Goal: Navigation & Orientation: Go to known website

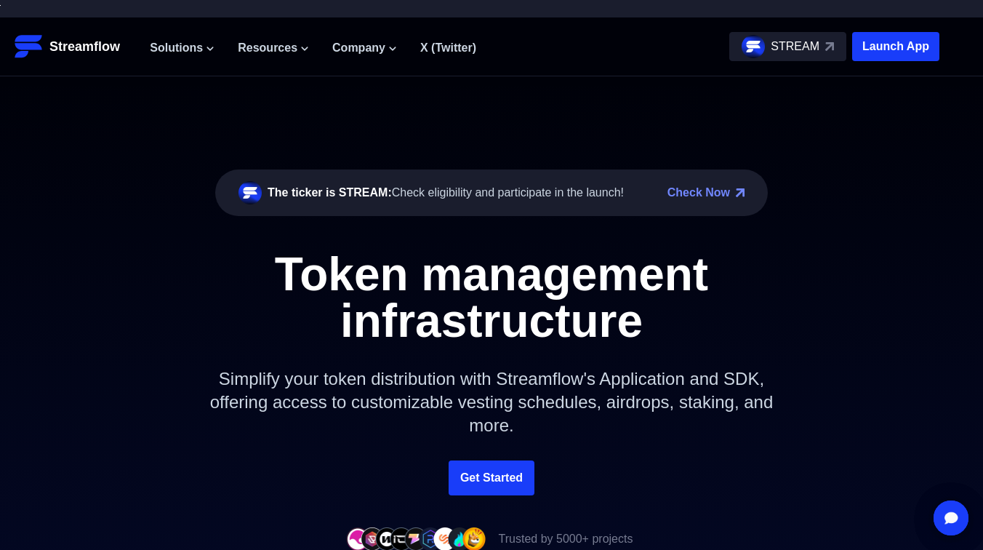
click at [485, 499] on div "The ticker is STREAM: Check eligibility and participate in the launch! Check No…" at bounding box center [491, 311] width 983 height 471
click at [486, 497] on div "The ticker is STREAM: Check eligibility and participate in the launch! Check No…" at bounding box center [491, 311] width 983 height 471
click at [497, 478] on link "Get Started" at bounding box center [492, 477] width 86 height 35
click at [498, 479] on link "Get Started" at bounding box center [492, 477] width 86 height 35
